Goal: Complete application form

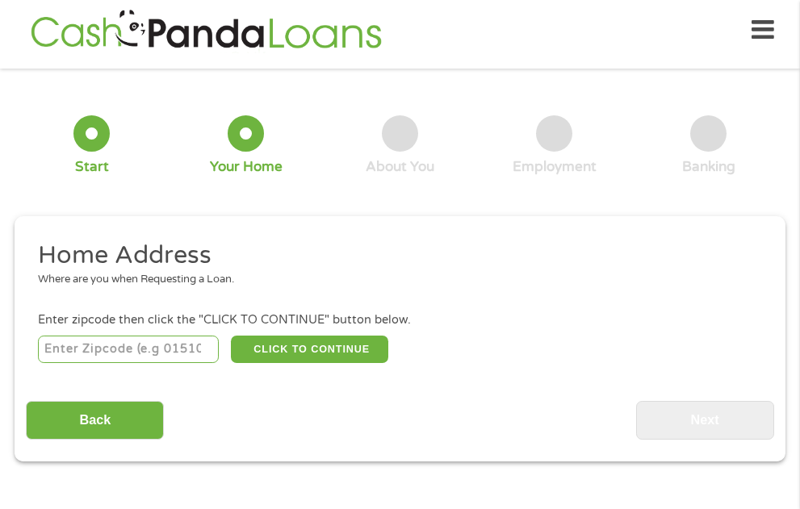
click at [162, 337] on input "number" at bounding box center [128, 349] width 181 height 27
type input "85204"
select select "[US_STATE]"
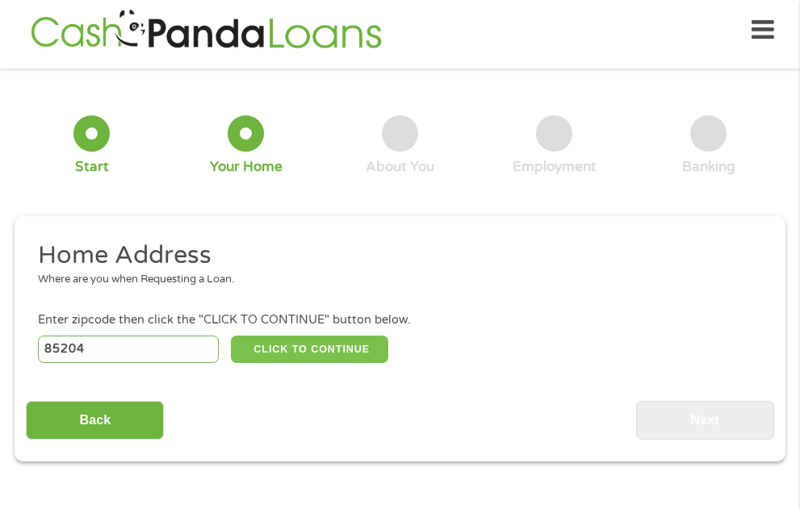
click at [339, 340] on button "CLICK TO CONTINUE" at bounding box center [310, 349] width 158 height 27
type input "85204"
type input "Mesa"
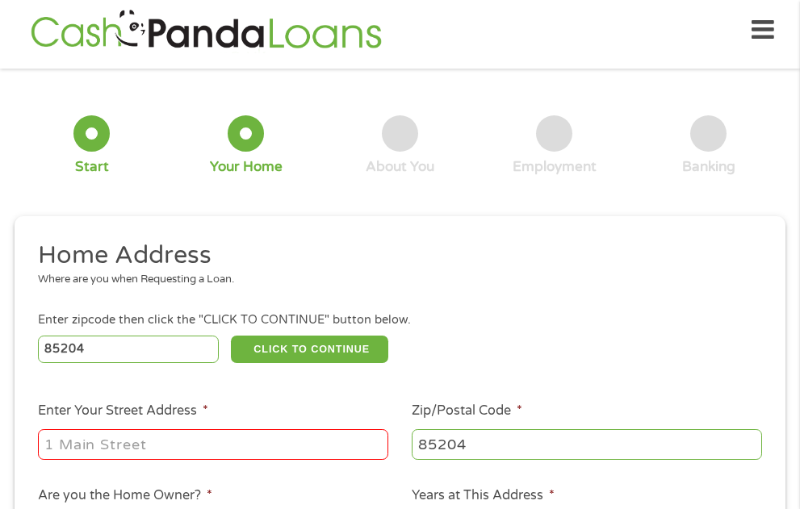
click at [207, 437] on input "Enter Your Street Address *" at bounding box center [213, 444] width 350 height 31
type input "[STREET_ADDRESS][PERSON_NAME]"
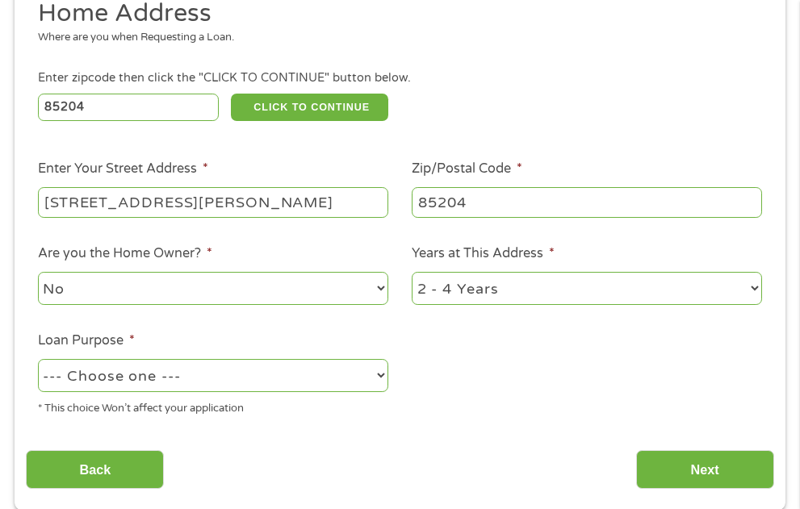
scroll to position [331, 0]
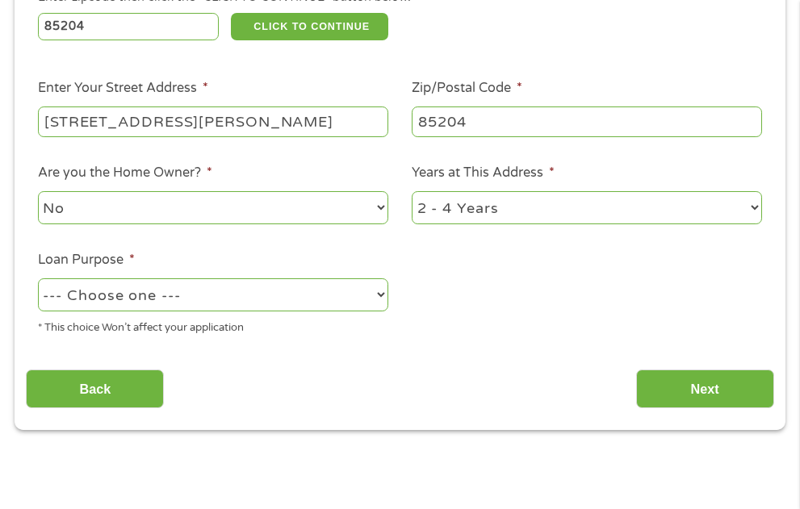
click at [378, 208] on select "No Yes" at bounding box center [213, 207] width 350 height 33
select select "yes"
click at [38, 191] on select "No Yes" at bounding box center [213, 207] width 350 height 33
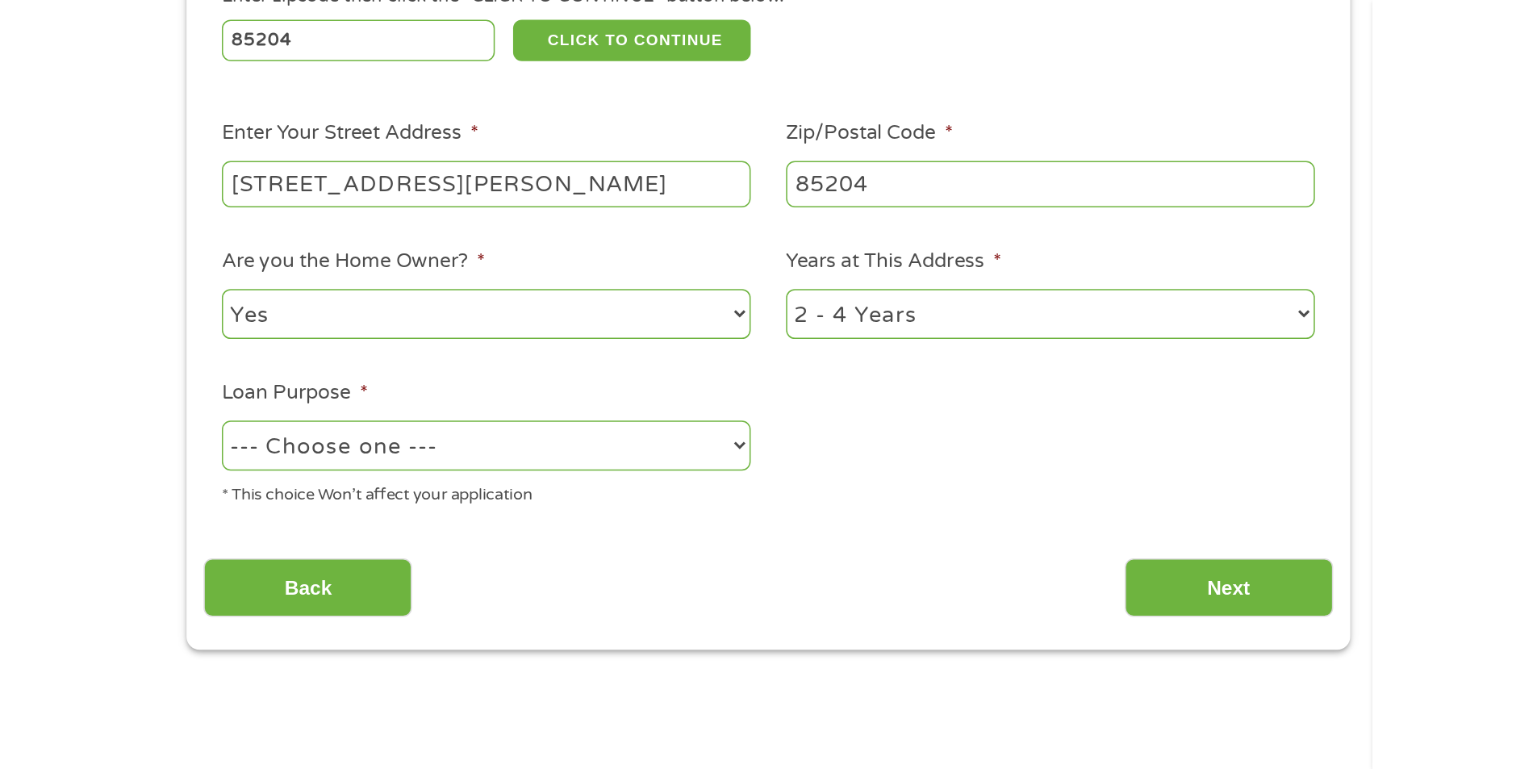
scroll to position [296, 0]
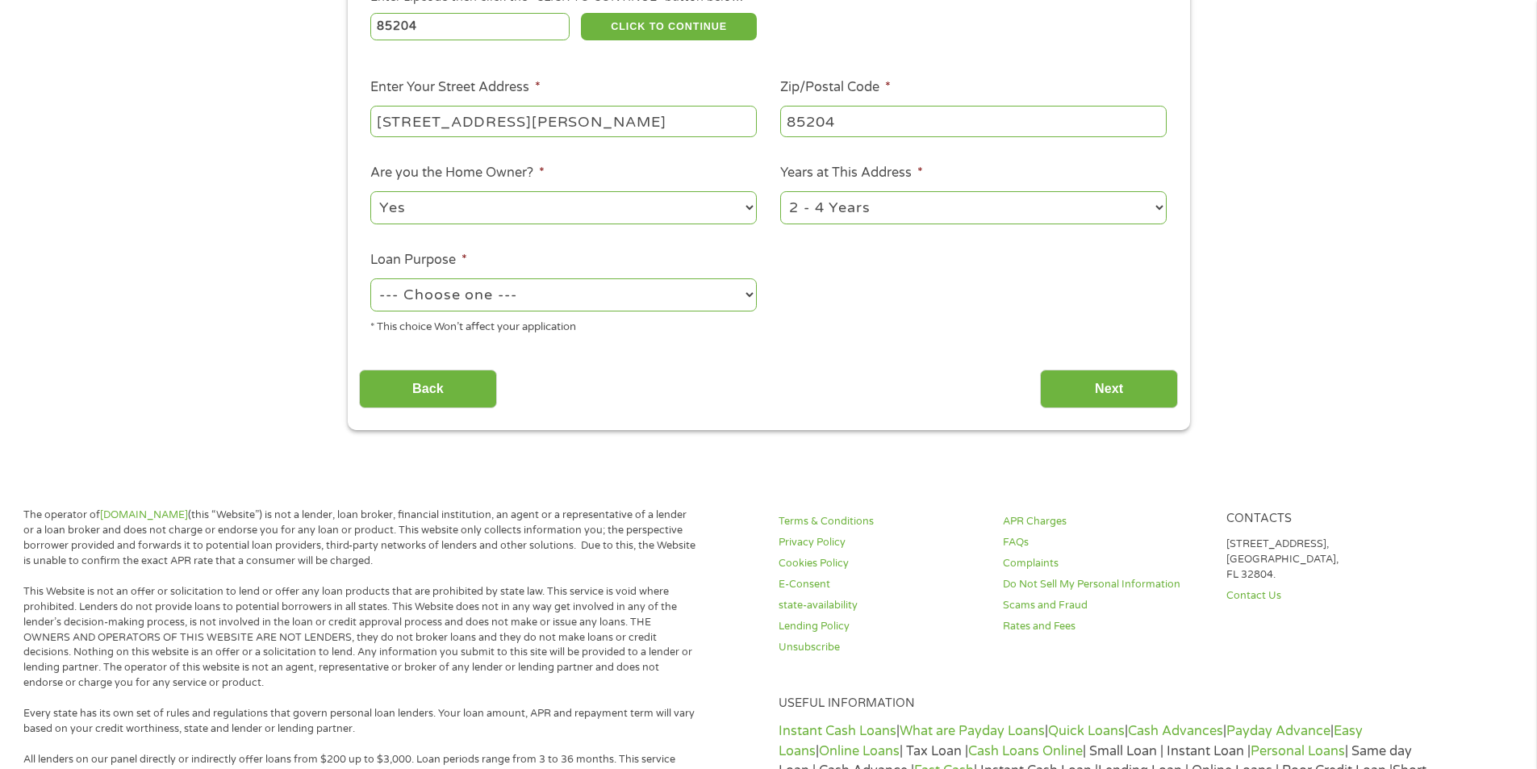
click at [799, 204] on select "1 Year or less 1 - 2 Years 2 - 4 Years Over 4 Years" at bounding box center [973, 207] width 386 height 33
select select "60months"
click at [780, 191] on select "1 Year or less 1 - 2 Years 2 - 4 Years Over 4 Years" at bounding box center [973, 207] width 386 height 33
click at [745, 292] on select "--- Choose one --- Pay Bills Debt Consolidation Home Improvement Major Purchase…" at bounding box center [563, 294] width 386 height 33
click at [370, 278] on select "--- Choose one --- Pay Bills Debt Consolidation Home Improvement Major Purchase…" at bounding box center [563, 294] width 386 height 33
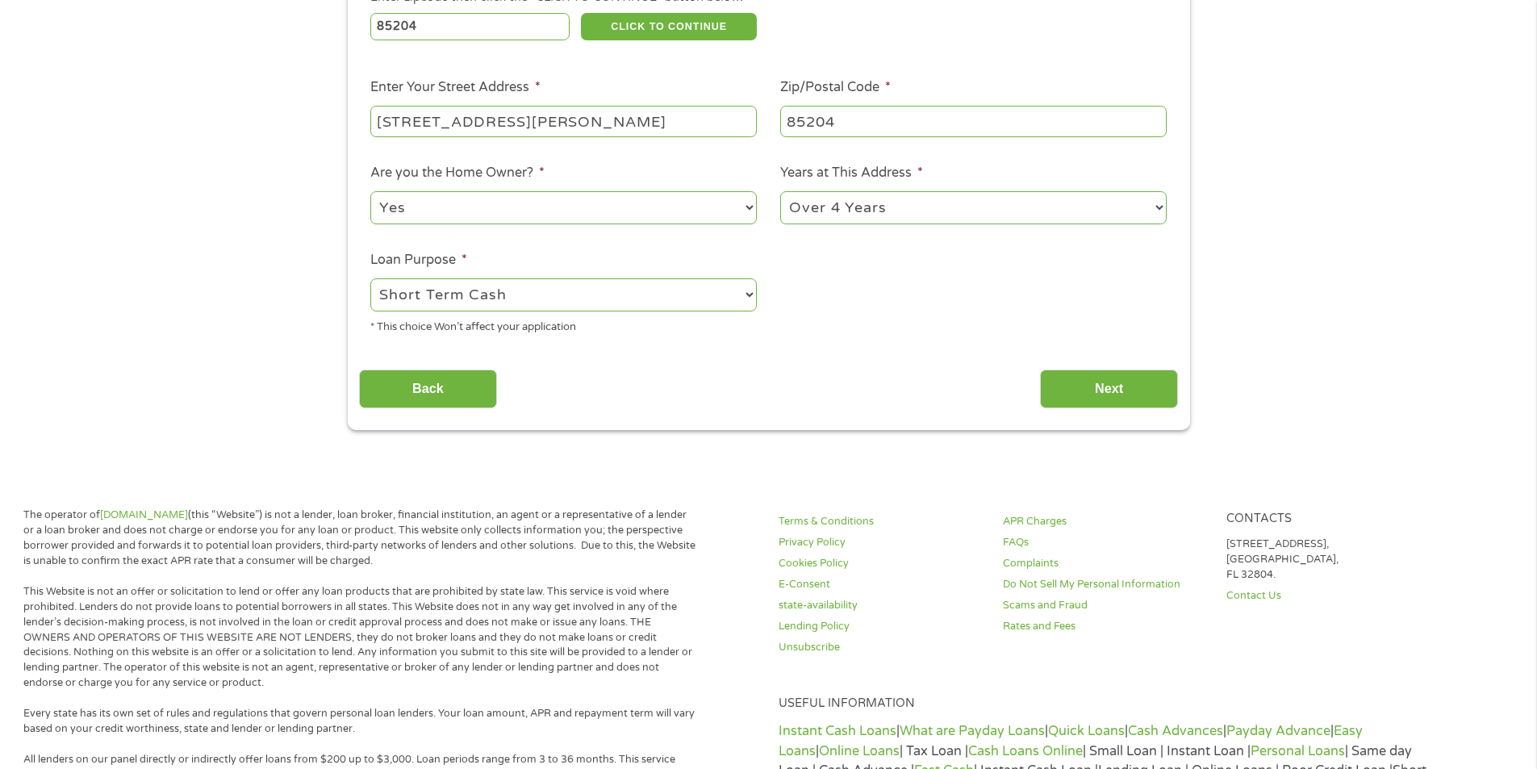
click at [752, 288] on select "--- Choose one --- Pay Bills Debt Consolidation Home Improvement Major Purchase…" at bounding box center [563, 294] width 386 height 33
select select "medicalexpenses"
click at [370, 278] on select "--- Choose one --- Pay Bills Debt Consolidation Home Improvement Major Purchase…" at bounding box center [563, 294] width 386 height 33
click at [799, 393] on input "Next" at bounding box center [1109, 390] width 138 height 40
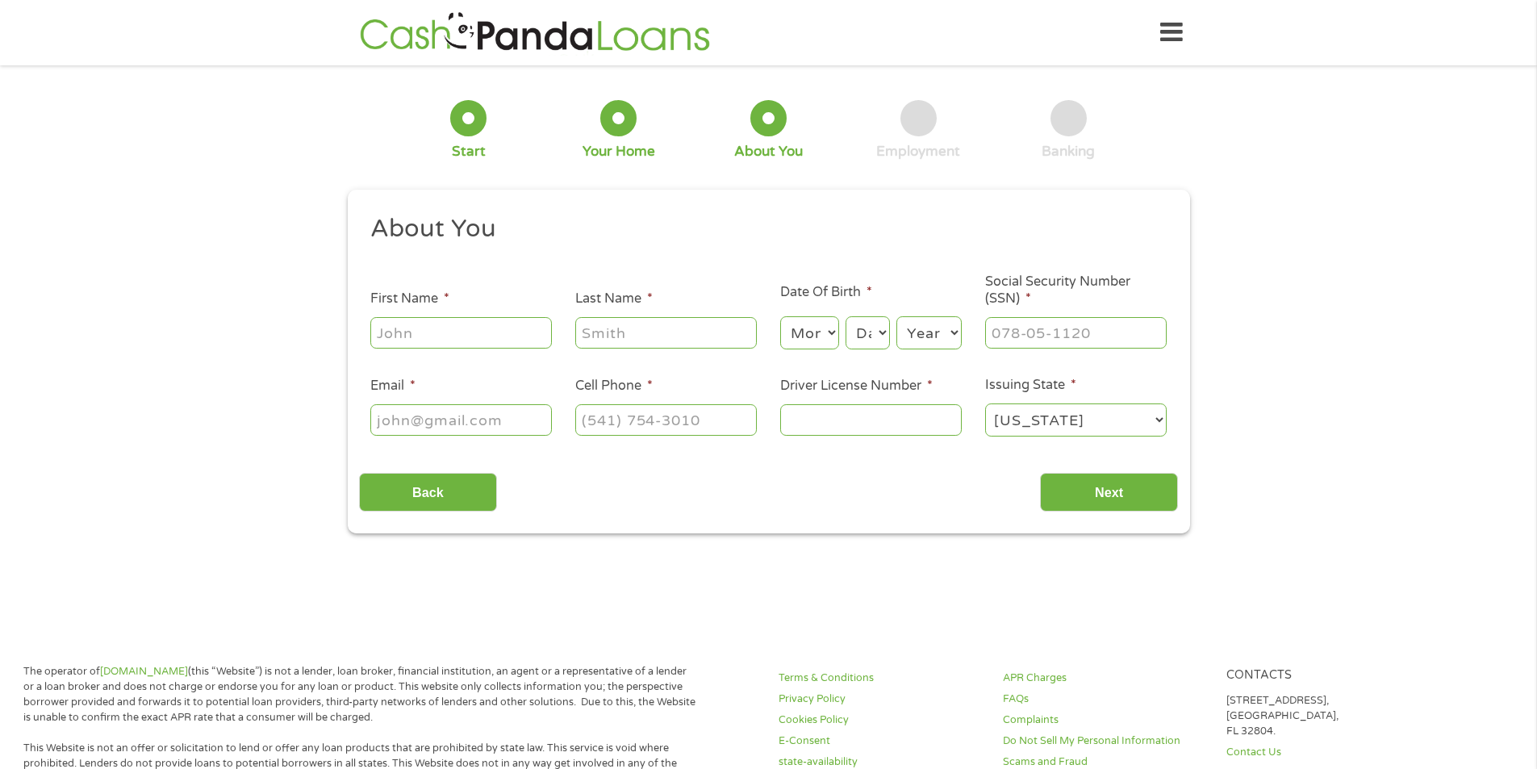
scroll to position [6, 6]
click at [466, 328] on input "First Name *" at bounding box center [461, 332] width 182 height 31
type input "[PERSON_NAME]"
type input "Jordan"
type input "[EMAIL_ADDRESS][DOMAIN_NAME]"
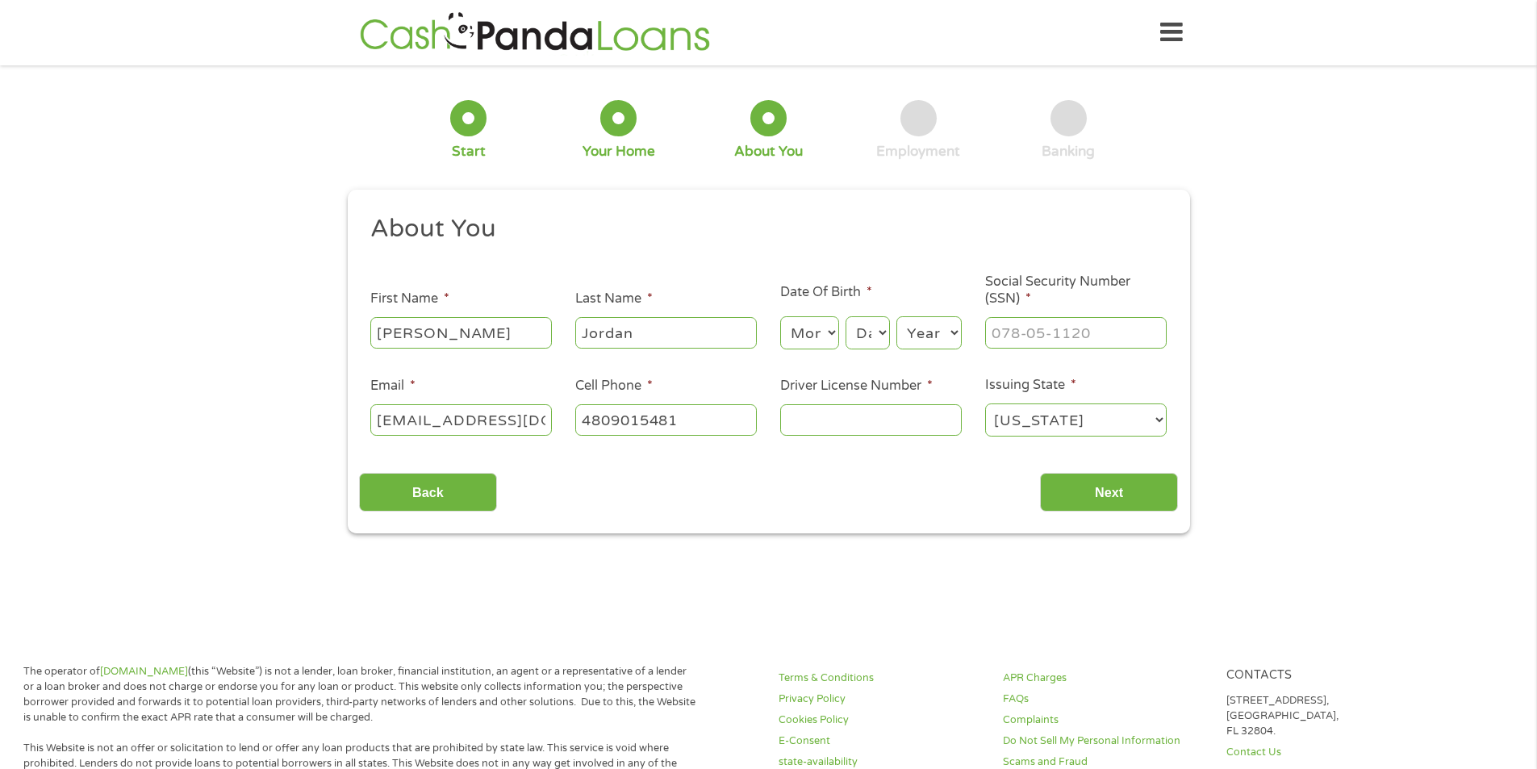
type input "[PHONE_NUMBER]"
click at [799, 332] on select "Month 1 2 3 4 5 6 7 8 9 10 11 12" at bounding box center [809, 332] width 59 height 33
select select "2"
click at [780, 316] on select "Month 1 2 3 4 5 6 7 8 9 10 11 12" at bounding box center [809, 332] width 59 height 33
click at [799, 335] on select "Day 1 2 3 4 5 6 7 8 9 10 11 12 13 14 15 16 17 18 19 20 21 22 23 24 25 26 27 28 …" at bounding box center [868, 332] width 44 height 33
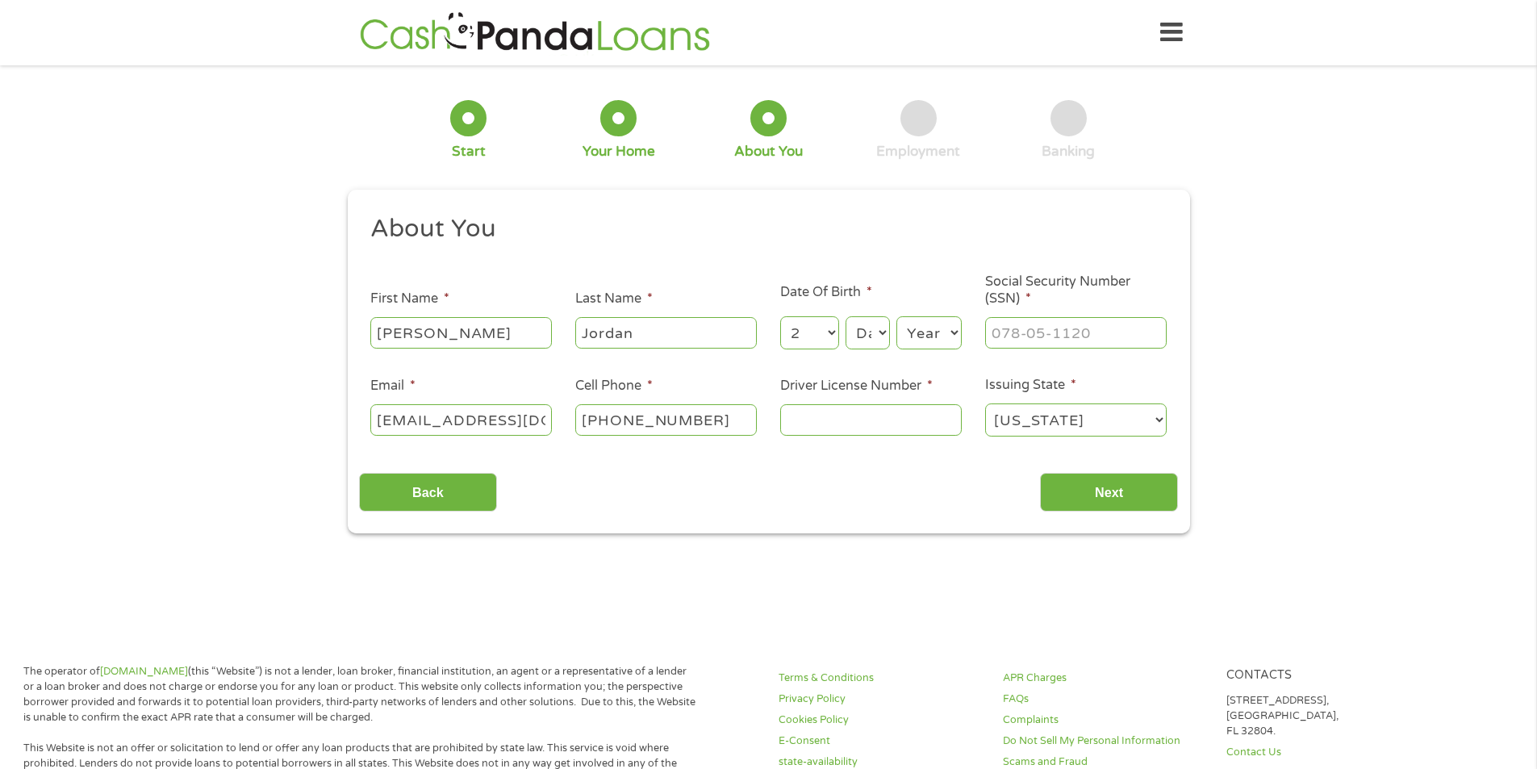
select select "24"
click at [799, 316] on select "Day 1 2 3 4 5 6 7 8 9 10 11 12 13 14 15 16 17 18 19 20 21 22 23 24 25 26 27 28 …" at bounding box center [868, 332] width 44 height 33
click at [799, 330] on select "Year [DATE] 2006 2005 2004 2003 2002 2001 2000 1999 1998 1997 1996 1995 1994 19…" at bounding box center [928, 332] width 65 height 33
select select "1966"
click at [799, 316] on select "Year [DATE] 2006 2005 2004 2003 2002 2001 2000 1999 1998 1997 1996 1995 1994 19…" at bounding box center [928, 332] width 65 height 33
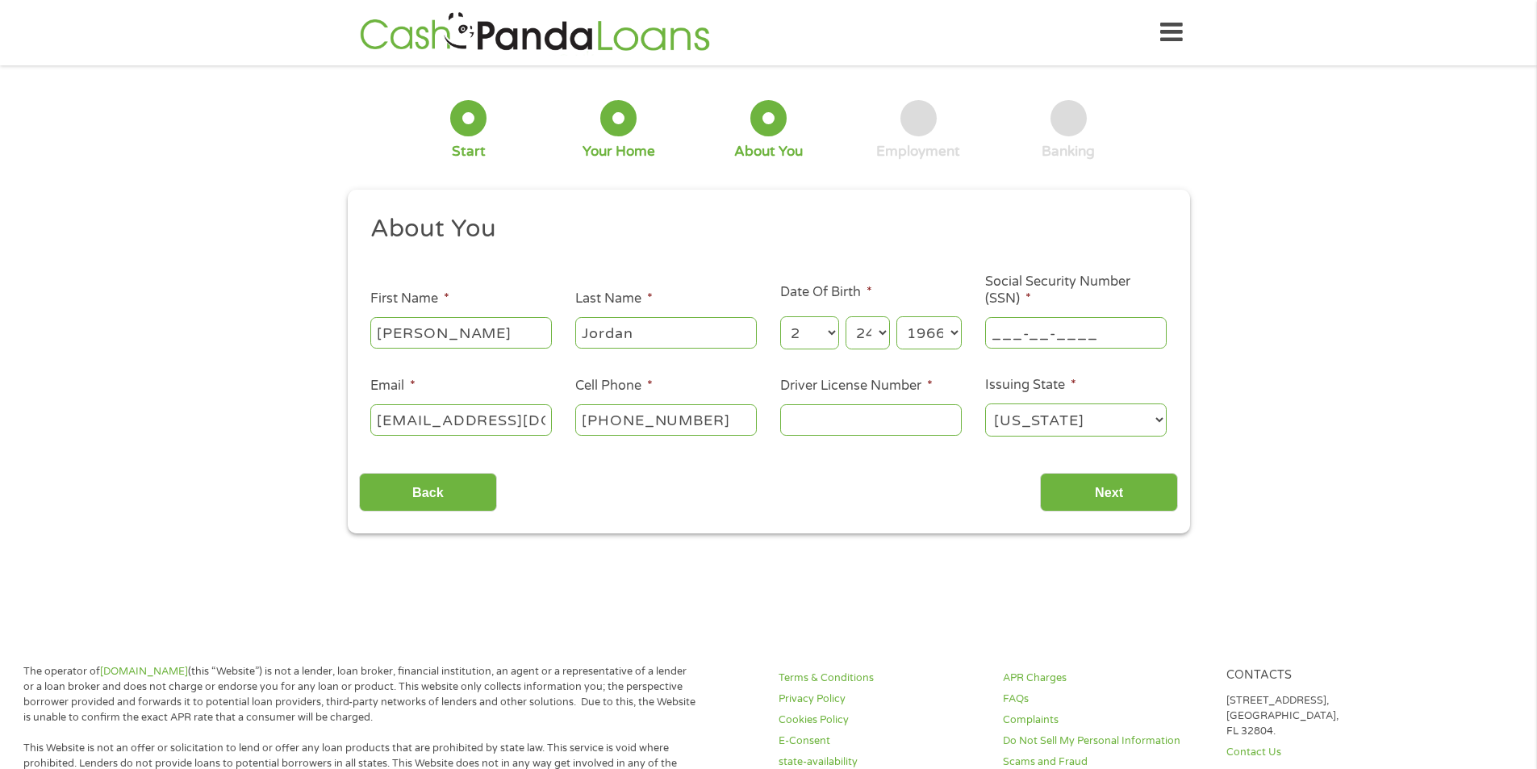
click at [799, 323] on input "___-__-____" at bounding box center [1076, 332] width 182 height 31
type input "435-85-6449"
click at [721, 416] on input "[PHONE_NUMBER]" at bounding box center [666, 419] width 182 height 31
type input "[PHONE_NUMBER]"
click at [799, 418] on input "Driver License Number *" at bounding box center [871, 419] width 182 height 31
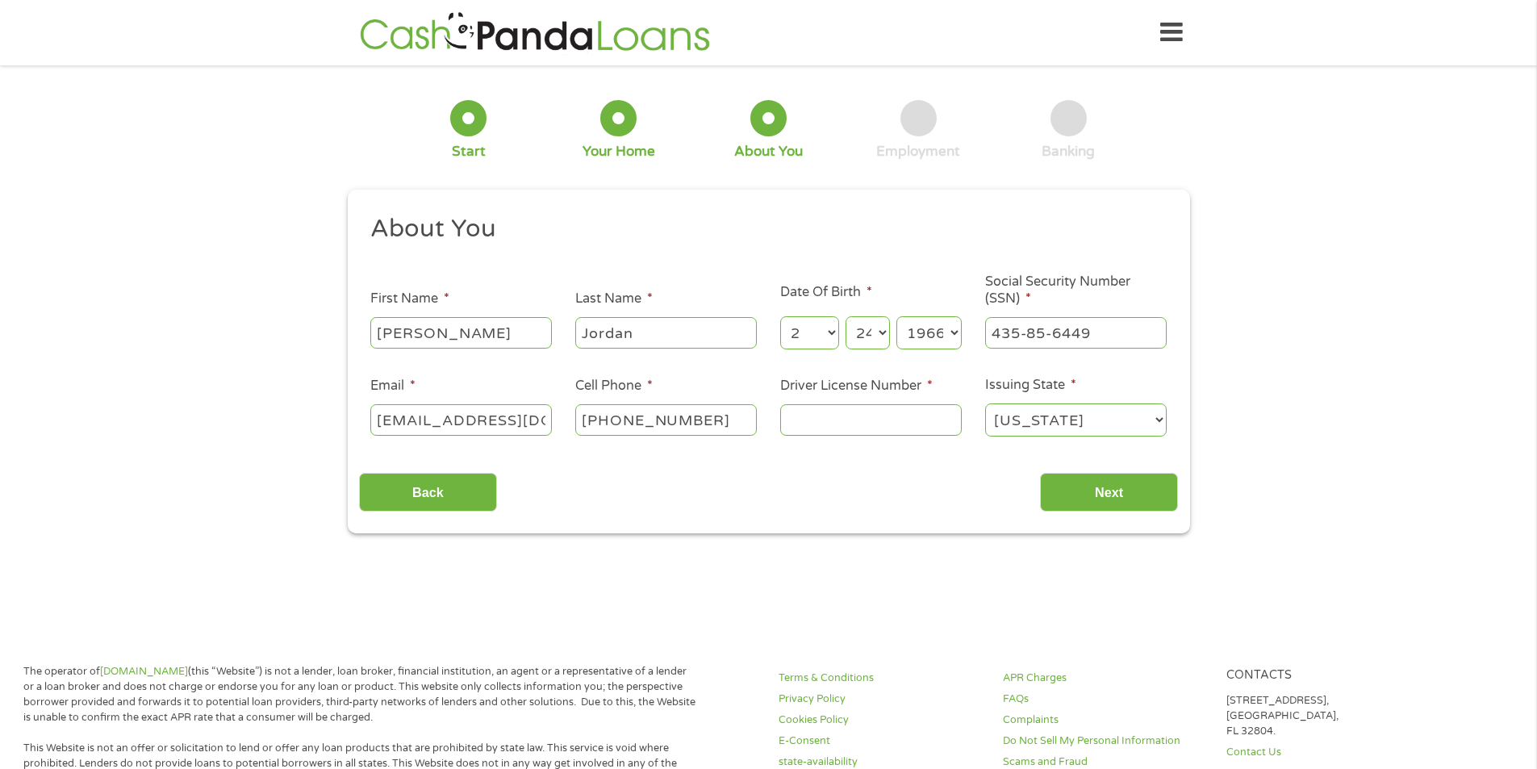
click at [799, 420] on input "Driver License Number *" at bounding box center [871, 419] width 182 height 31
type input "D05825759"
click at [799, 503] on input "Next" at bounding box center [1109, 493] width 138 height 40
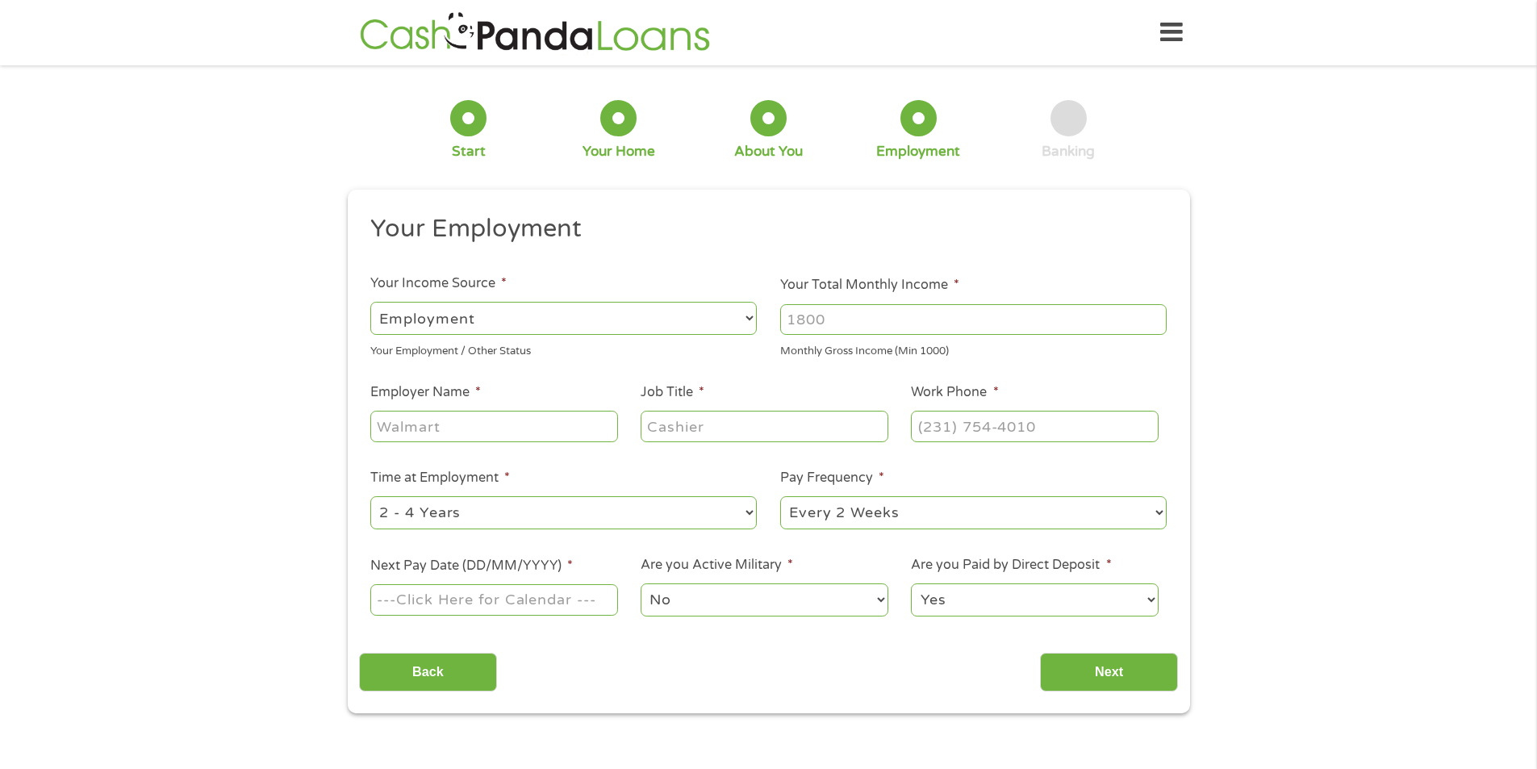
click at [799, 314] on input "Your Total Monthly Income *" at bounding box center [973, 319] width 386 height 31
type input "3100"
click at [461, 420] on input "Employer Name *" at bounding box center [493, 426] width 247 height 31
type input "Crossroads"
type input "Case manager"
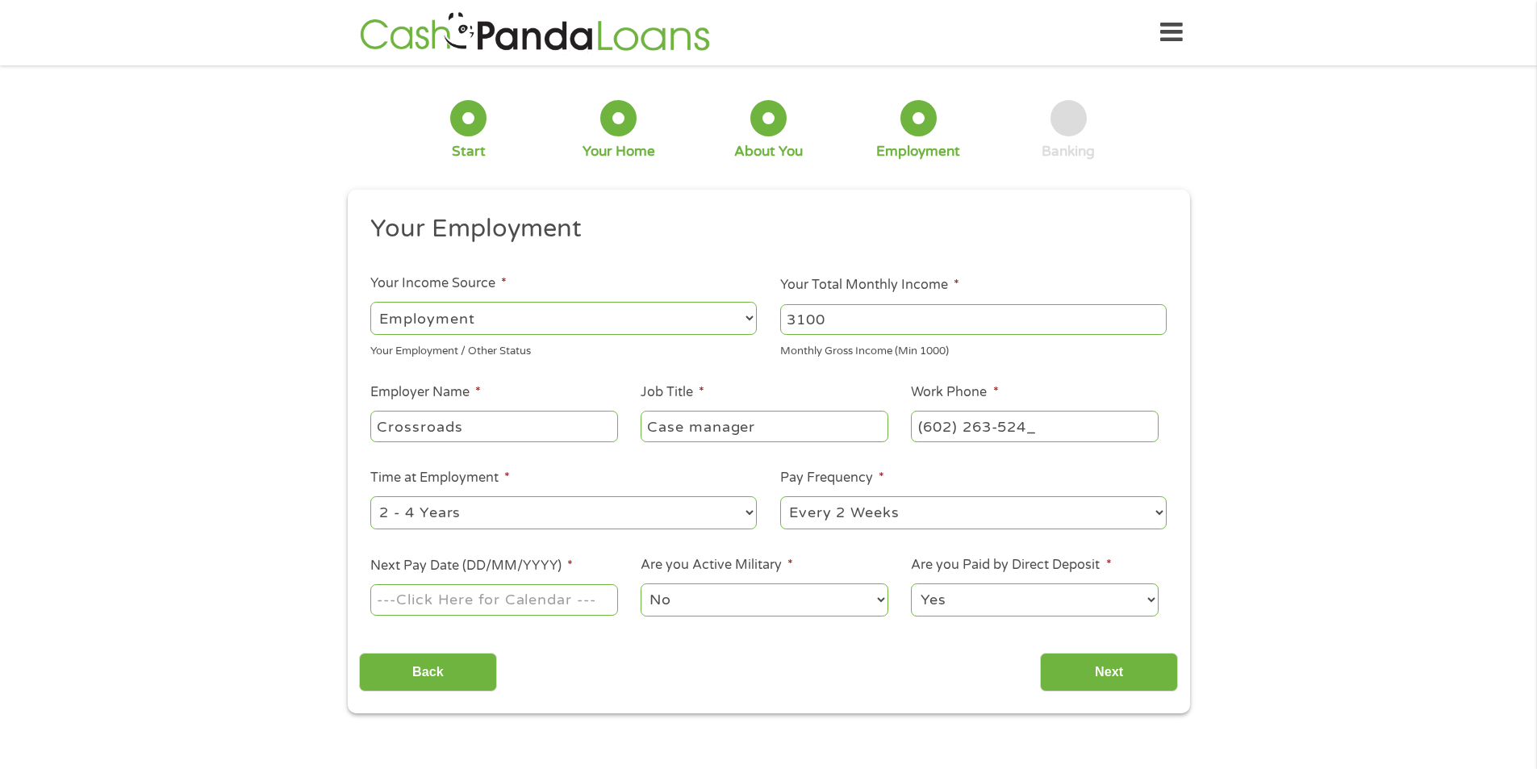
type input "[PHONE_NUMBER]"
click at [492, 508] on input "Next Pay Date (DD/MM/YYYY) *" at bounding box center [493, 599] width 247 height 31
type input "[DATE]"
click at [799, 508] on input "Next" at bounding box center [1109, 673] width 138 height 40
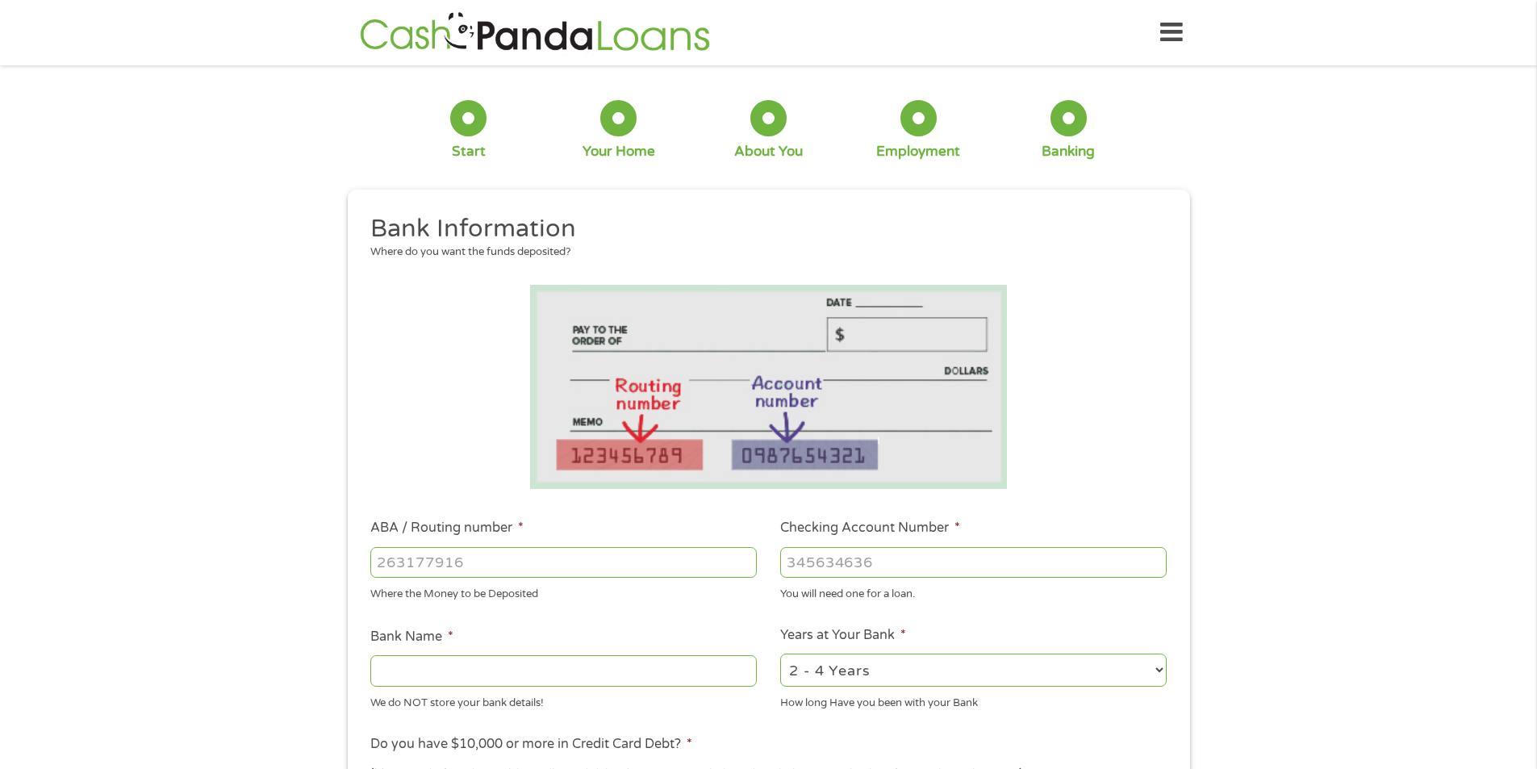
click at [478, 508] on input "ABA / Routing number *" at bounding box center [563, 562] width 386 height 31
type input "122101706"
type input "BANK OF AMERICA NA"
type input "122101706"
click at [799, 508] on input "Checking Account Number *" at bounding box center [973, 562] width 386 height 31
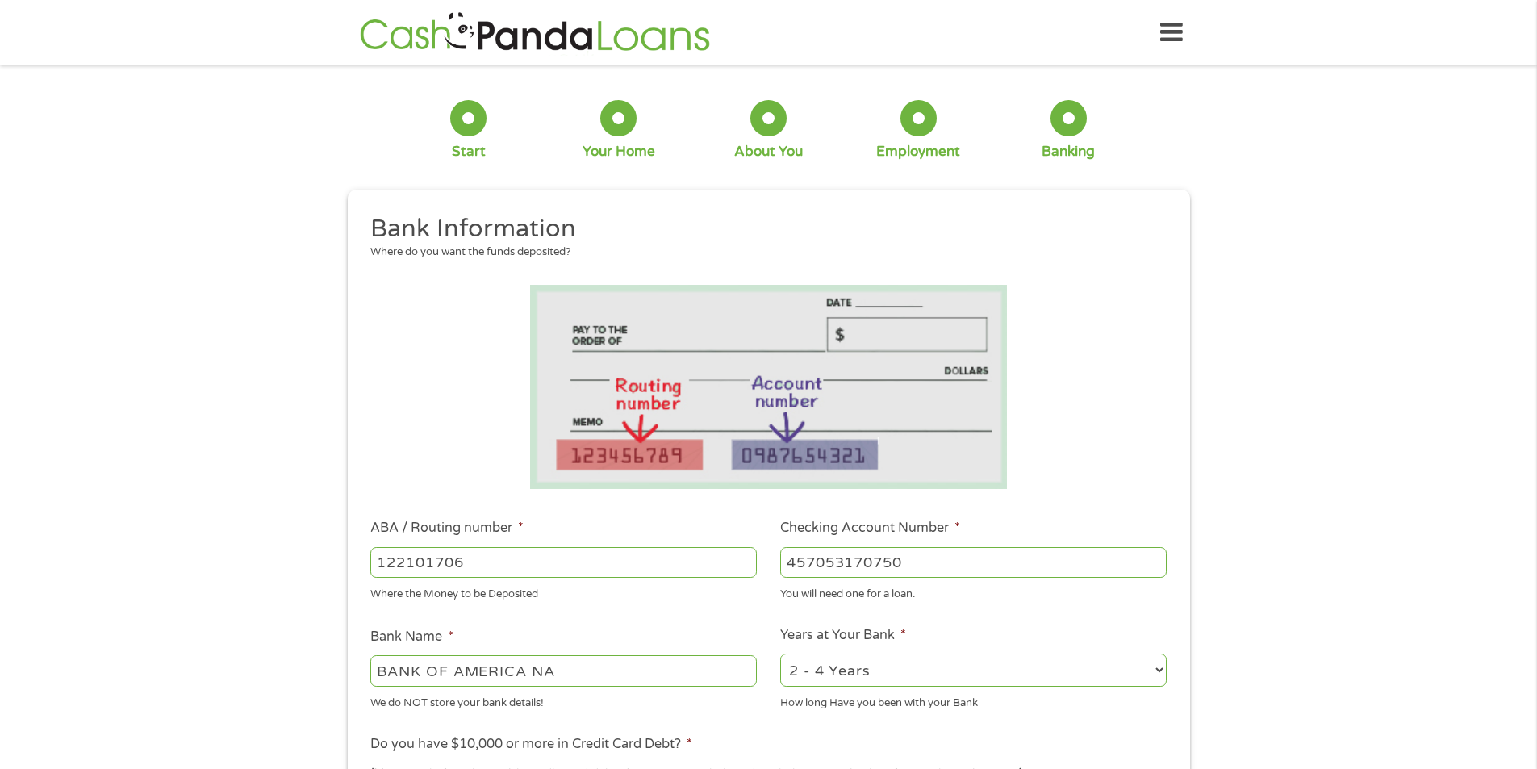
scroll to position [161, 0]
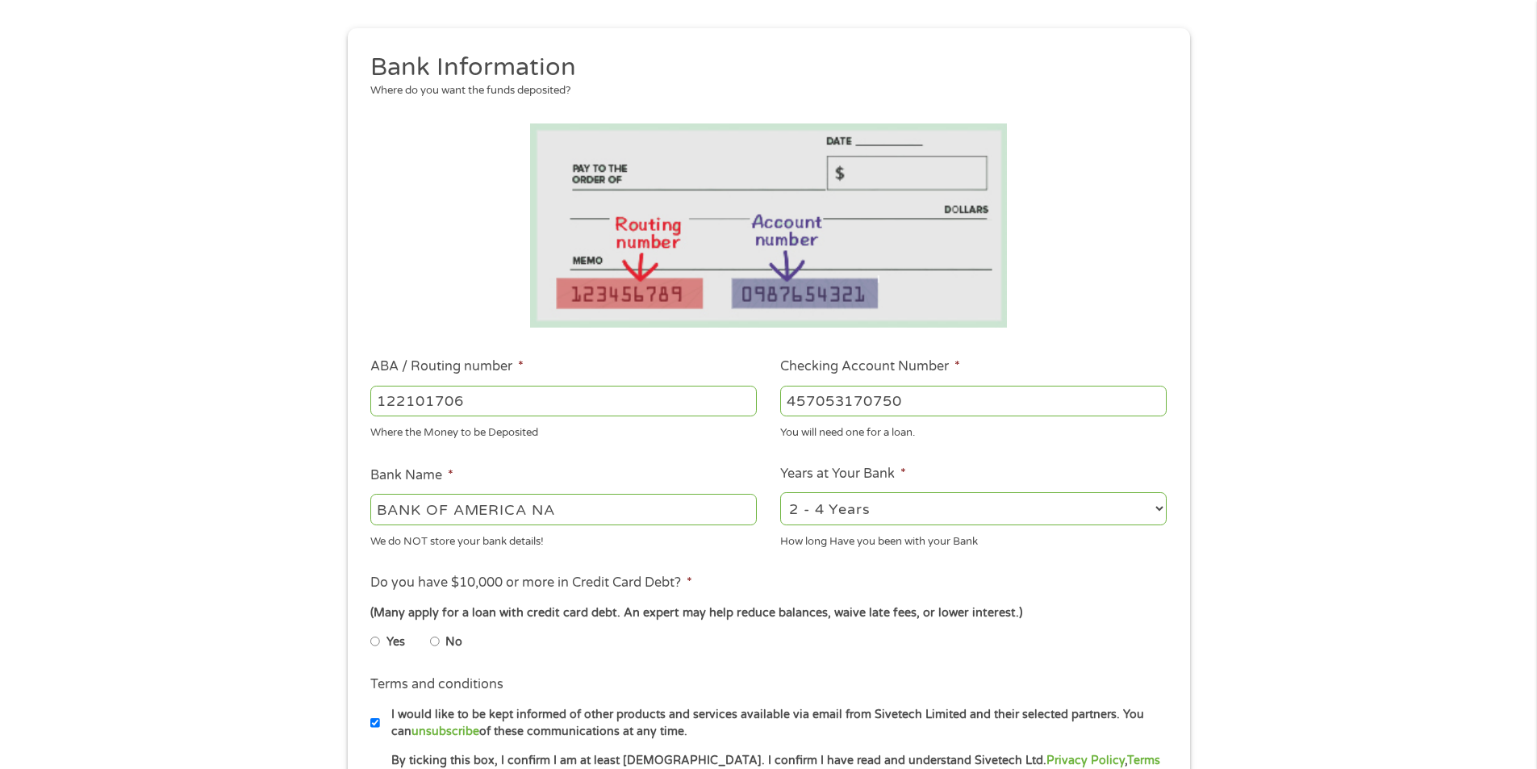
type input "457053170750"
click at [799, 507] on select "2 - 4 Years 6 - 12 Months 1 - 2 Years Over 4 Years" at bounding box center [973, 508] width 386 height 33
select select "60months"
click at [780, 492] on select "2 - 4 Years 6 - 12 Months 1 - 2 Years Over 4 Years" at bounding box center [973, 508] width 386 height 33
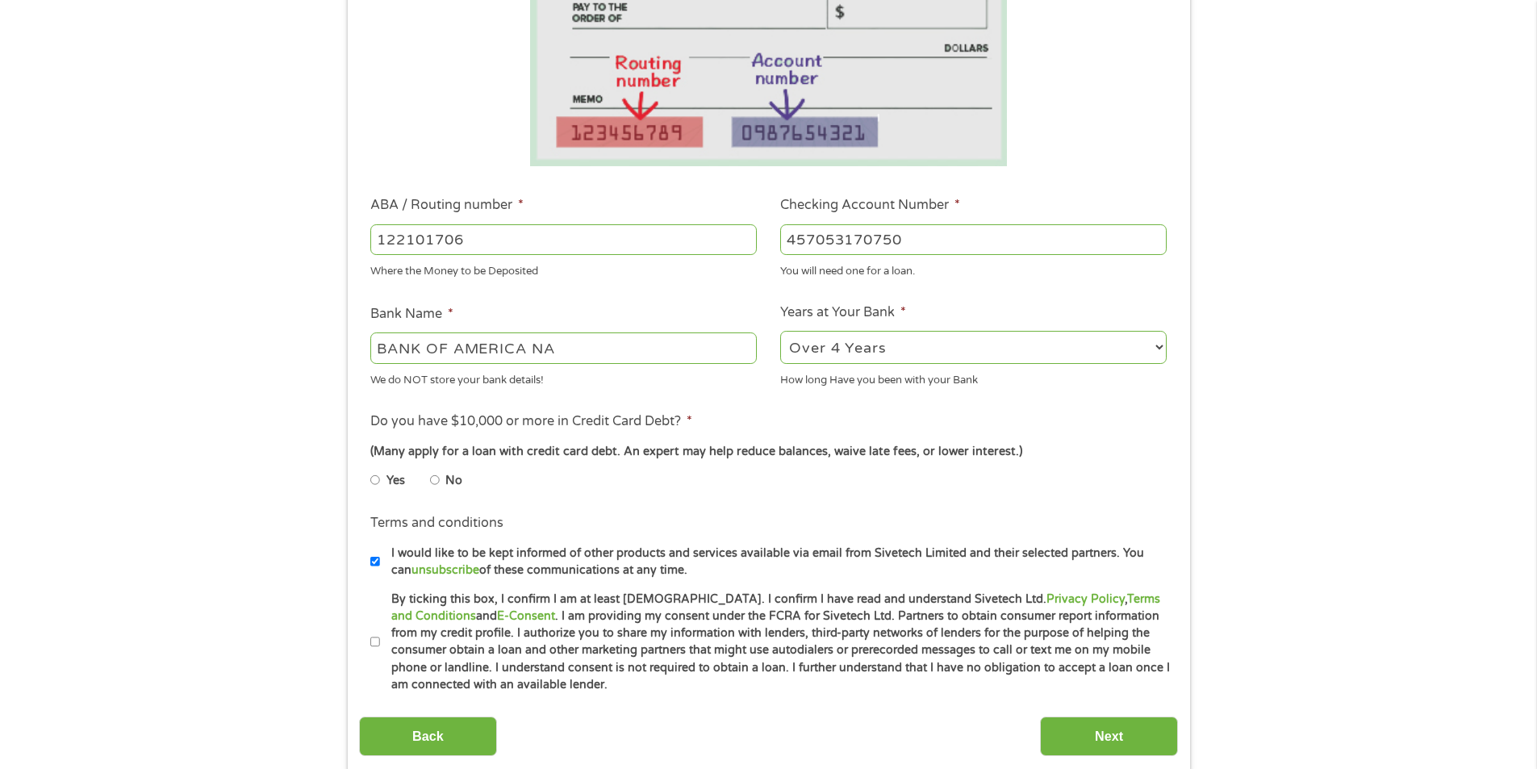
click at [432, 478] on input "No" at bounding box center [435, 480] width 10 height 26
radio input "true"
click at [378, 508] on input "By ticking this box, I confirm I am at least [DEMOGRAPHIC_DATA]. I confirm I ha…" at bounding box center [375, 642] width 10 height 26
checkbox input "true"
click at [799, 508] on input "Next" at bounding box center [1109, 736] width 138 height 40
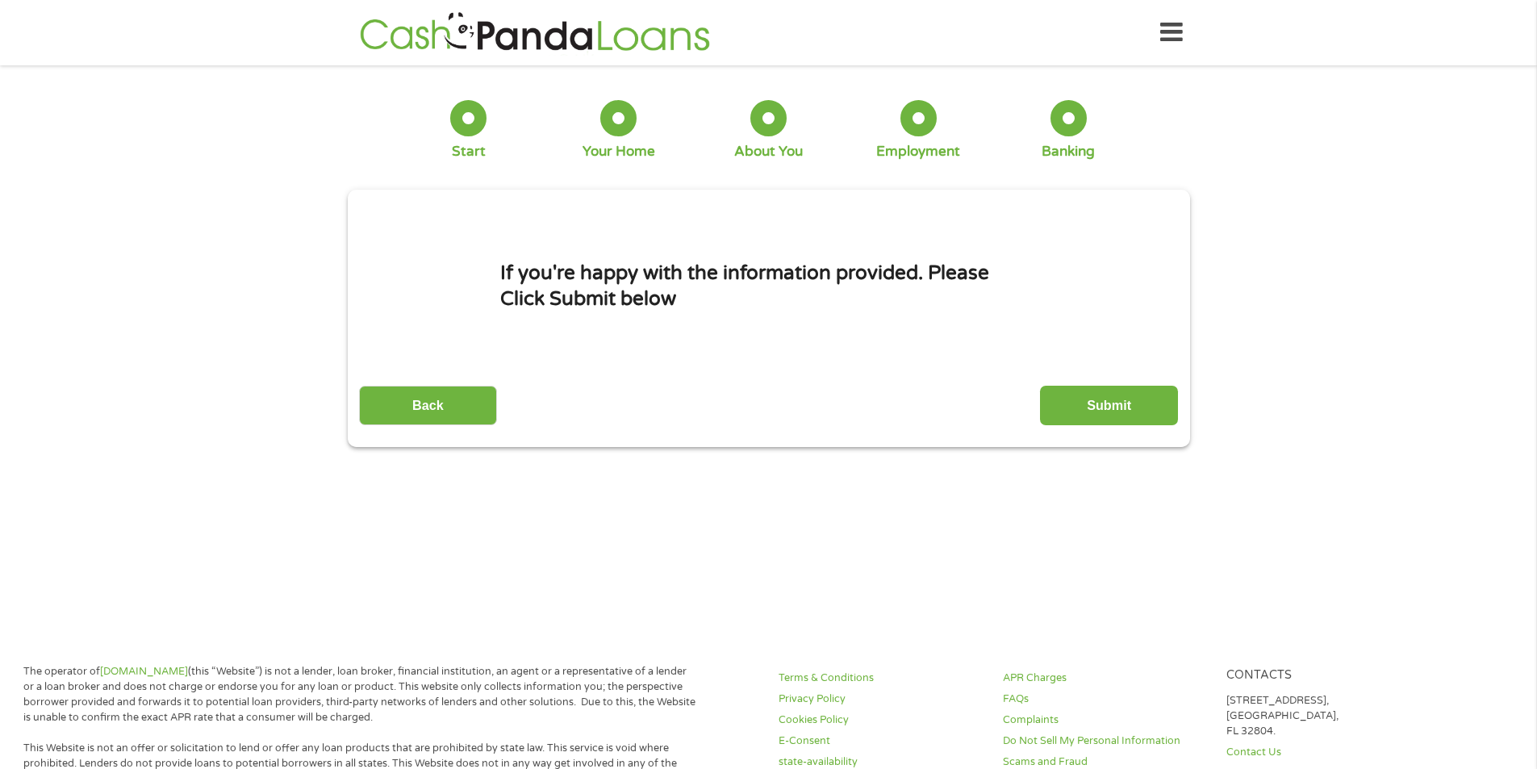
scroll to position [6, 6]
click at [799, 404] on input "Submit" at bounding box center [1109, 406] width 138 height 40
